Goal: Task Accomplishment & Management: Use online tool/utility

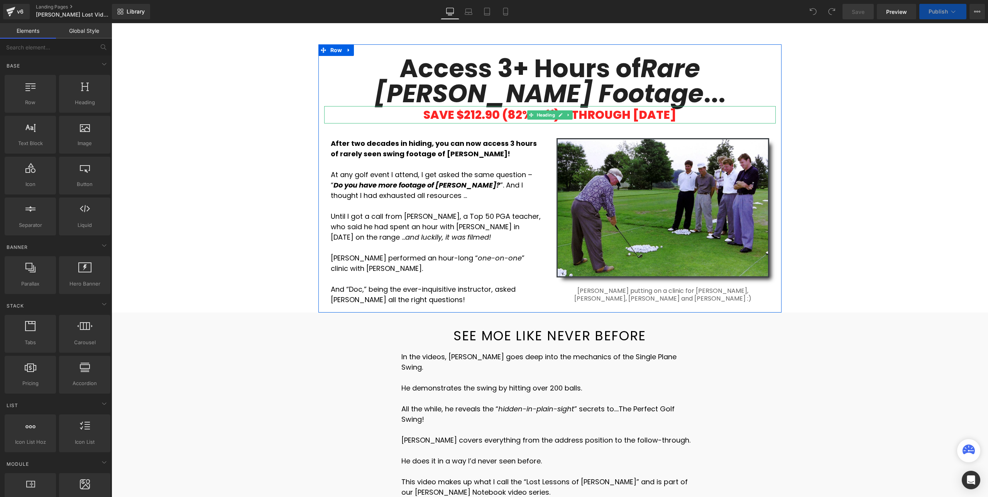
click at [631, 119] on div "SAVE $212.90 (82% Off) - THROUGH [DATE]" at bounding box center [549, 114] width 451 height 17
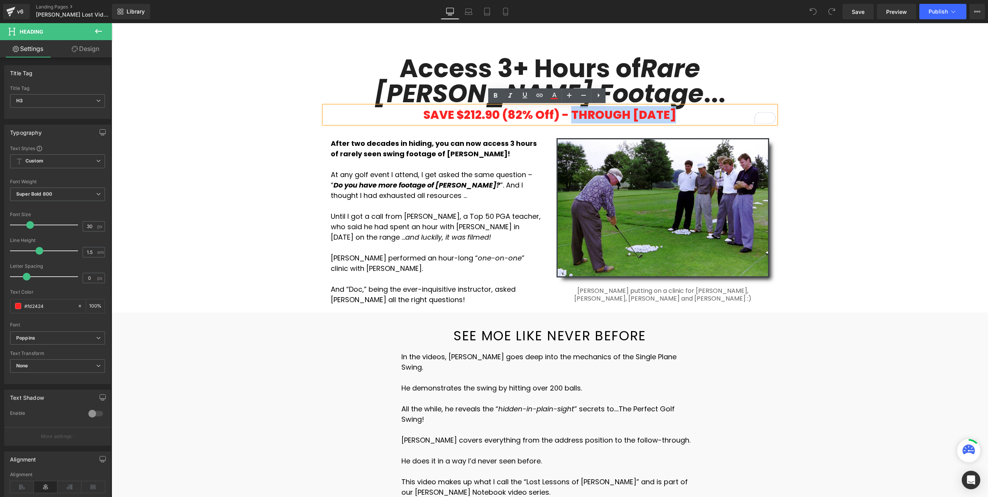
drag, startPoint x: 566, startPoint y: 115, endPoint x: 673, endPoint y: 117, distance: 106.5
click at [673, 117] on div "SAVE $212.90 (82% Off) - THROUGH [DATE]" at bounding box center [549, 114] width 451 height 17
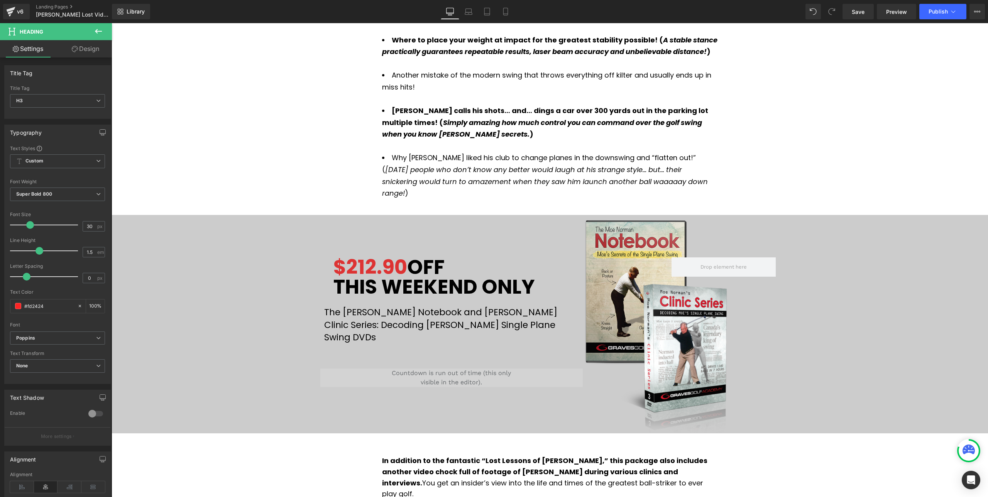
scroll to position [1242, 0]
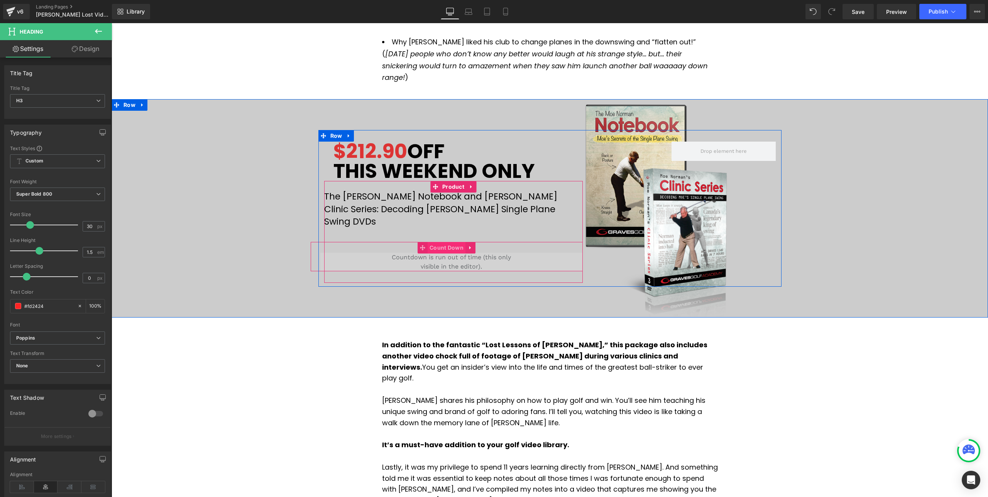
click at [444, 242] on span "Count Down" at bounding box center [447, 248] width 38 height 12
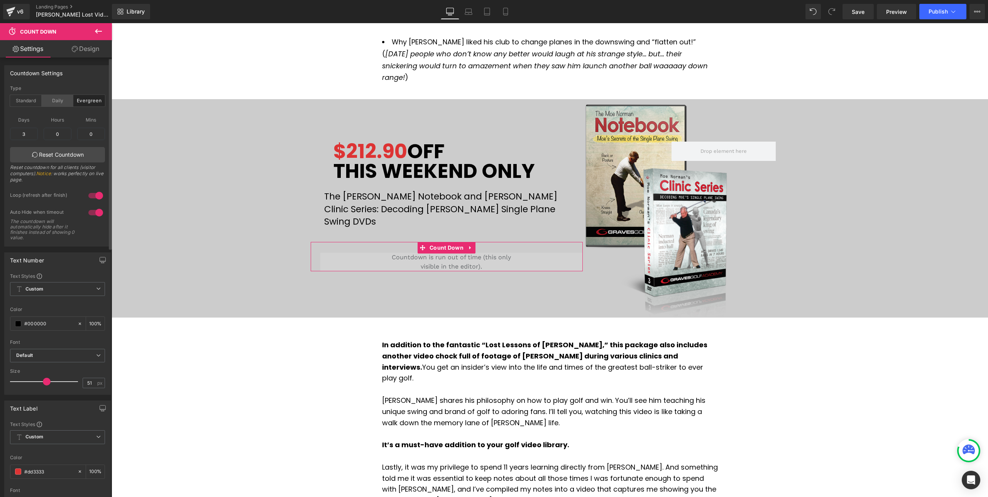
click at [54, 101] on div "Daily" at bounding box center [58, 101] width 32 height 12
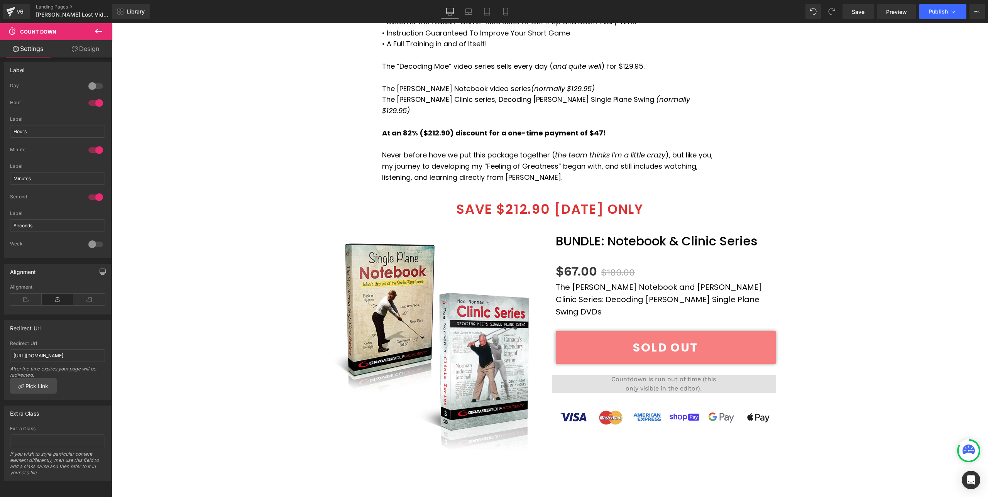
scroll to position [2190, 0]
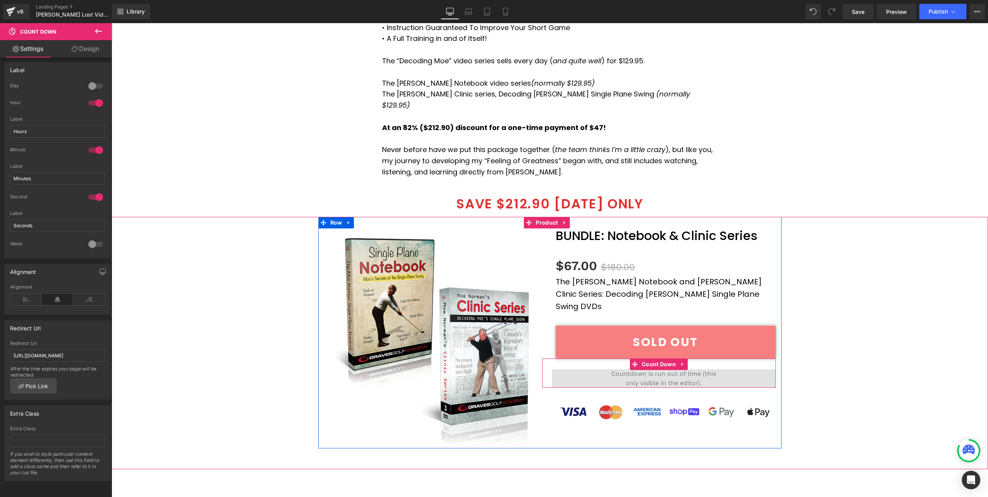
click at [654, 369] on div "00 Hours 00 Minutes 00 Seconds" at bounding box center [664, 378] width 224 height 19
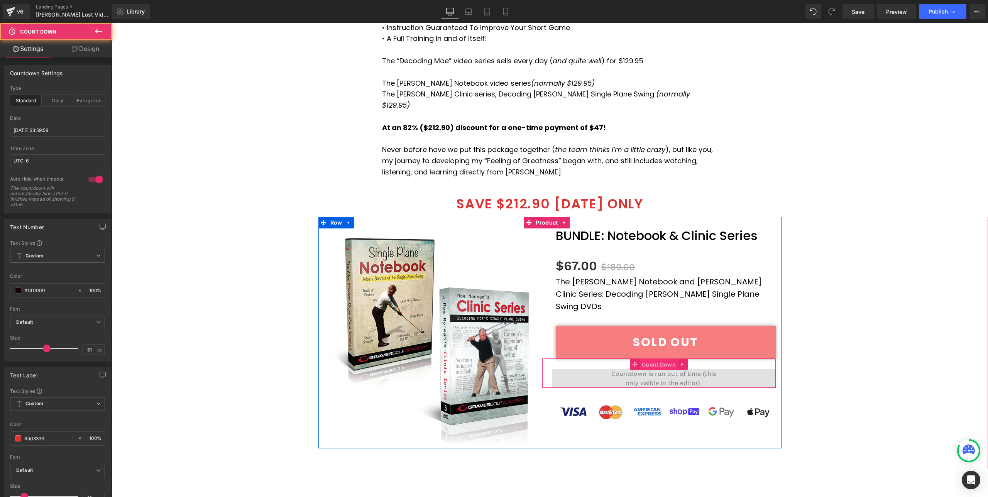
click at [653, 359] on span "Count Down" at bounding box center [659, 365] width 38 height 12
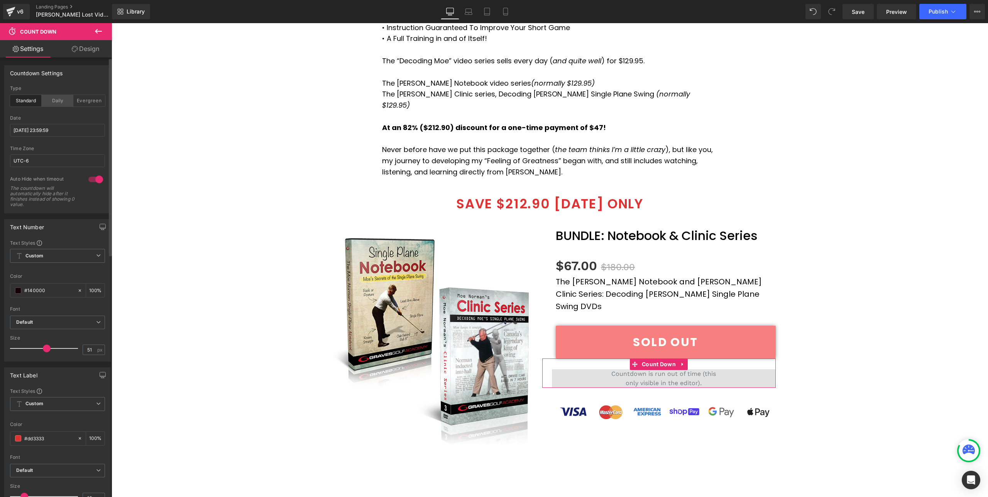
click at [58, 99] on div "Daily" at bounding box center [58, 101] width 32 height 12
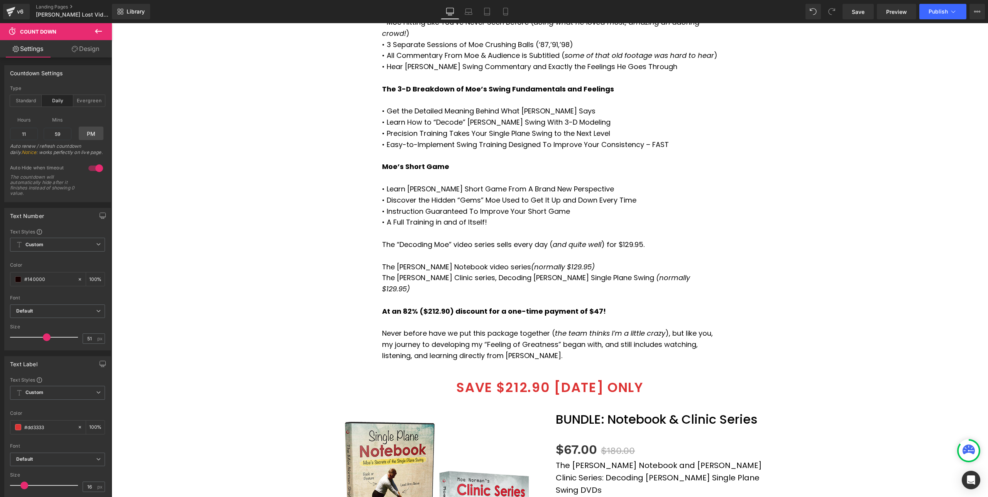
scroll to position [2002, 0]
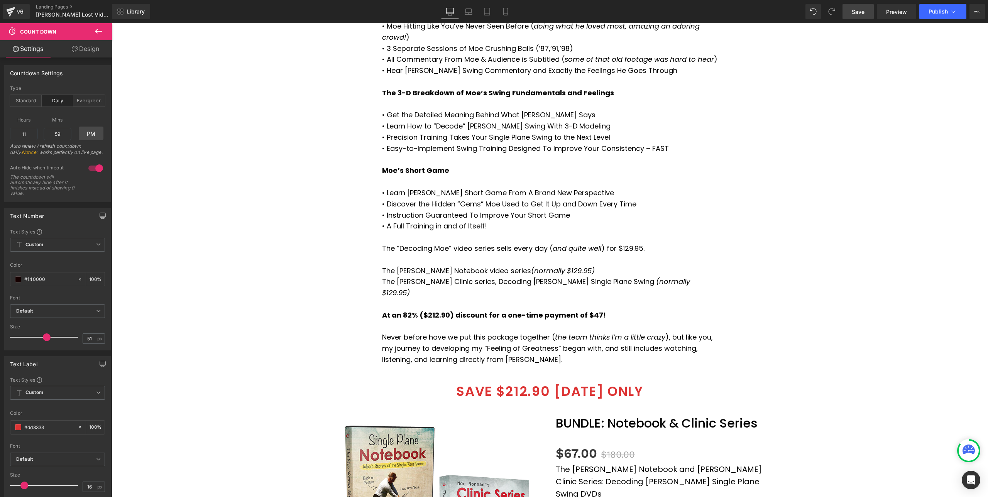
click at [861, 6] on link "Save" at bounding box center [857, 11] width 31 height 15
click at [938, 10] on span "Publish" at bounding box center [937, 11] width 19 height 6
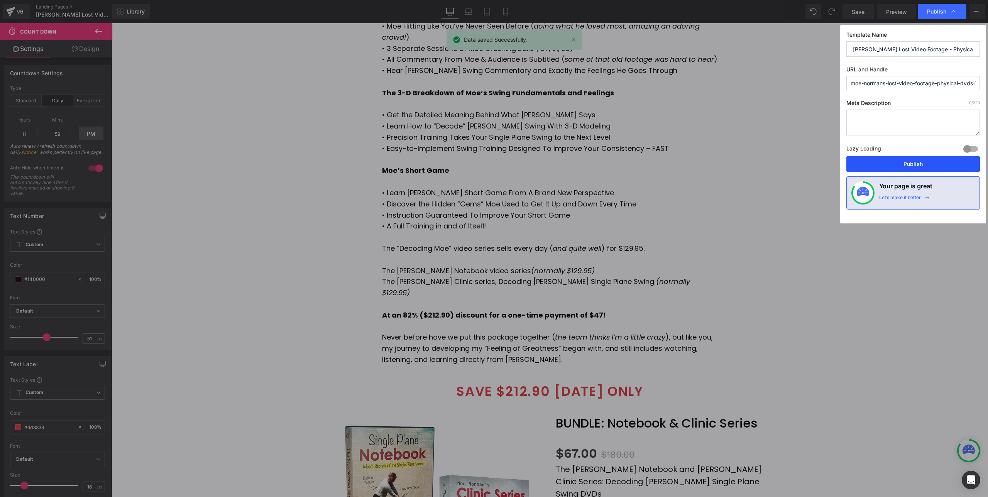
click at [919, 160] on button "Publish" at bounding box center [913, 163] width 134 height 15
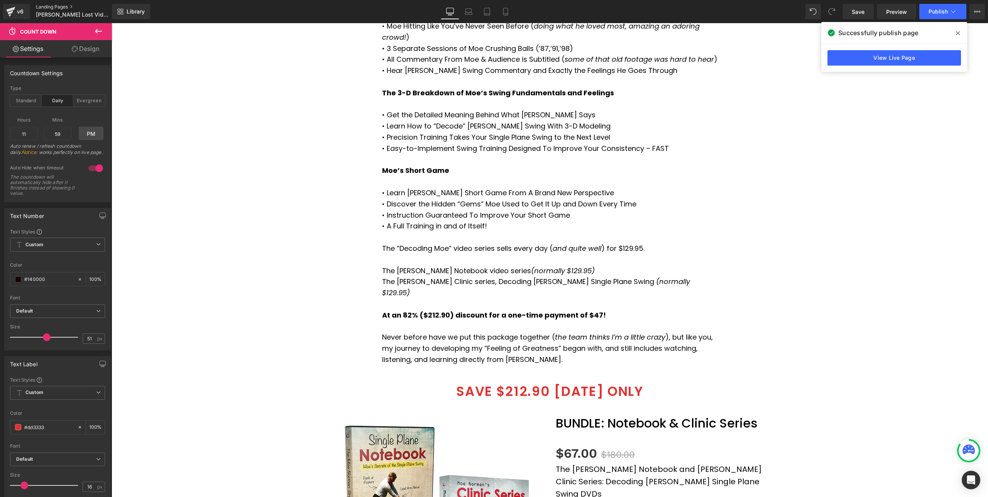
click at [55, 6] on link "Landing Pages" at bounding box center [80, 7] width 89 height 6
